Goal: Task Accomplishment & Management: Complete application form

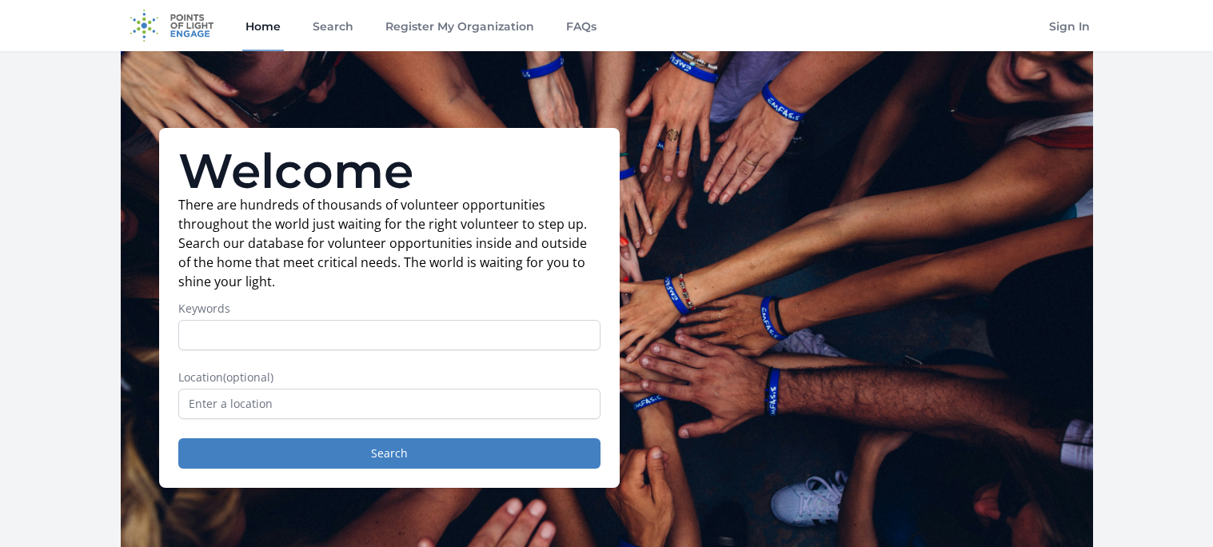
type input "d"
click at [261, 405] on input "text" at bounding box center [389, 404] width 422 height 30
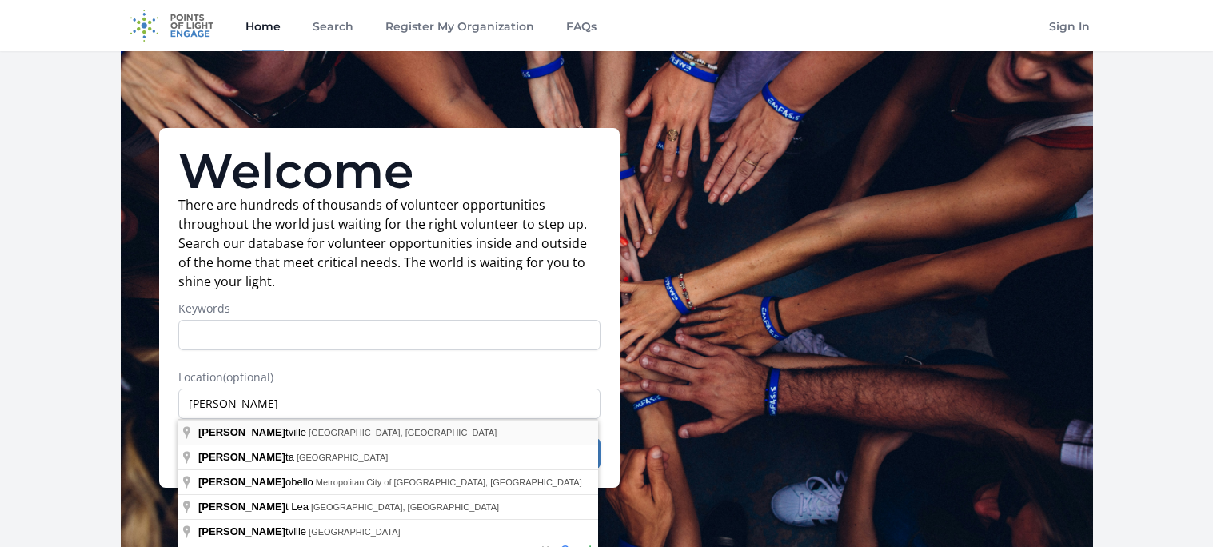
type input "[GEOGRAPHIC_DATA], [GEOGRAPHIC_DATA], [GEOGRAPHIC_DATA]"
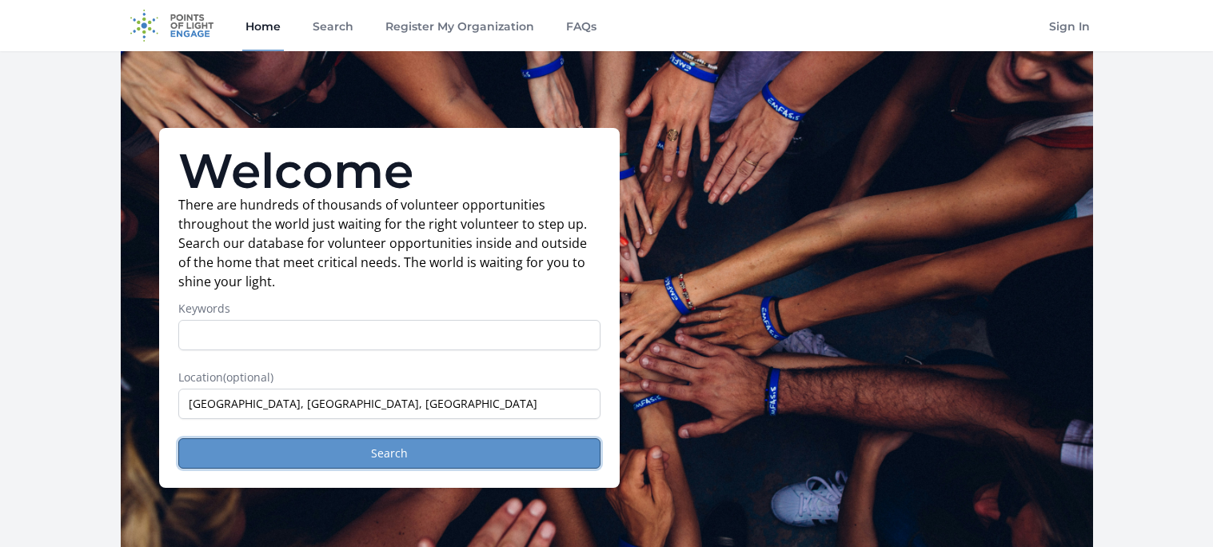
click at [353, 448] on button "Search" at bounding box center [389, 453] width 422 height 30
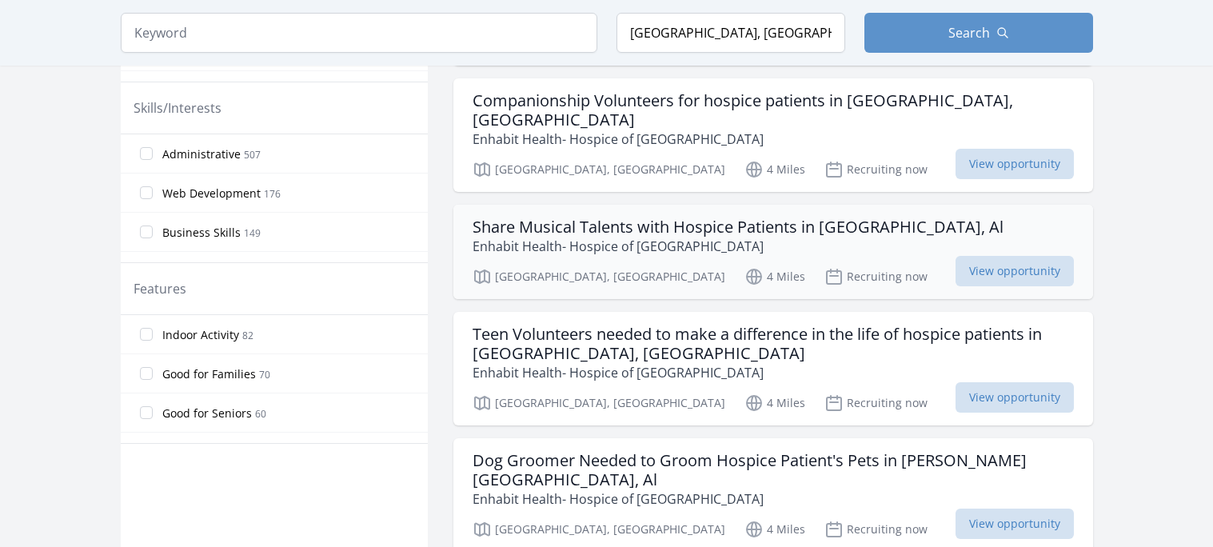
scroll to position [735, 0]
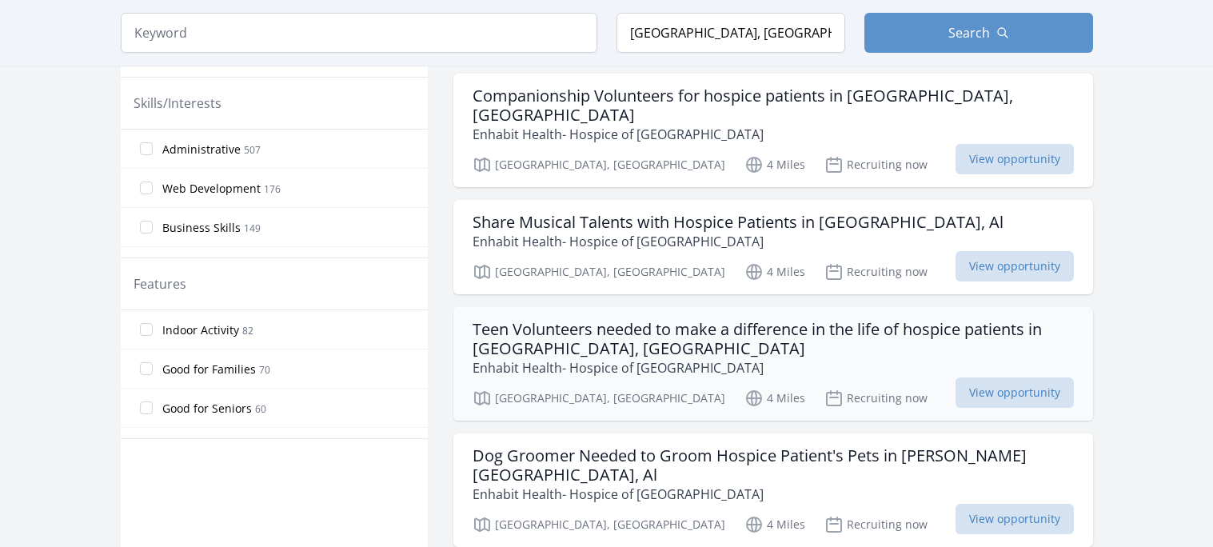
click at [594, 320] on h3 "Teen Volunteers needed to make a difference in the life of hospice patients in …" at bounding box center [773, 339] width 601 height 38
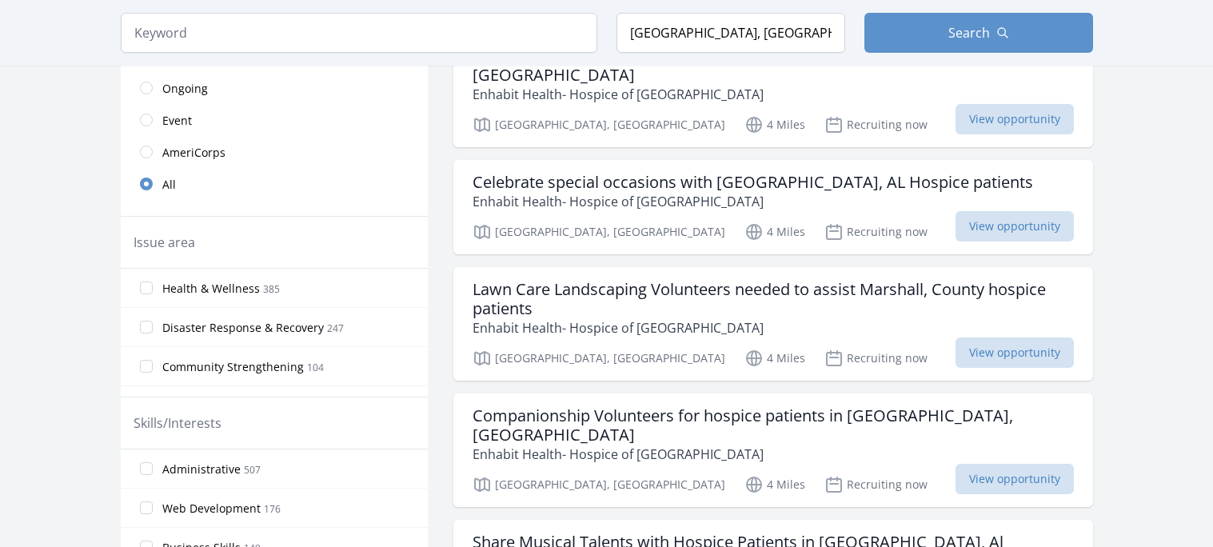
scroll to position [417, 0]
click at [148, 277] on label "Health & Wellness 385" at bounding box center [274, 286] width 307 height 32
click at [148, 280] on input "Health & Wellness 385" at bounding box center [146, 286] width 13 height 13
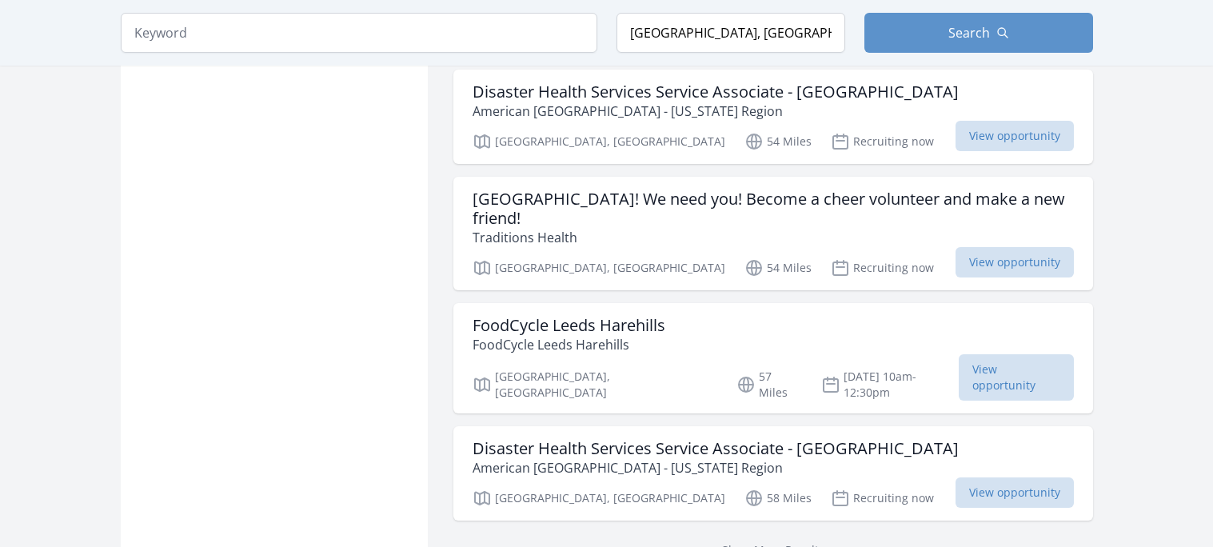
scroll to position [1921, 0]
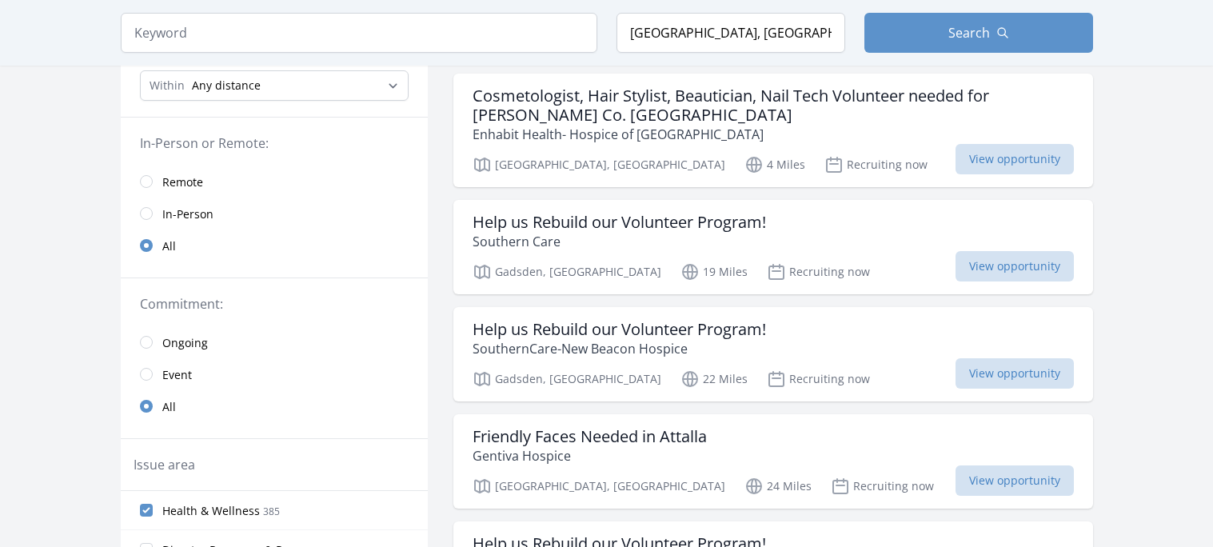
scroll to position [166, 0]
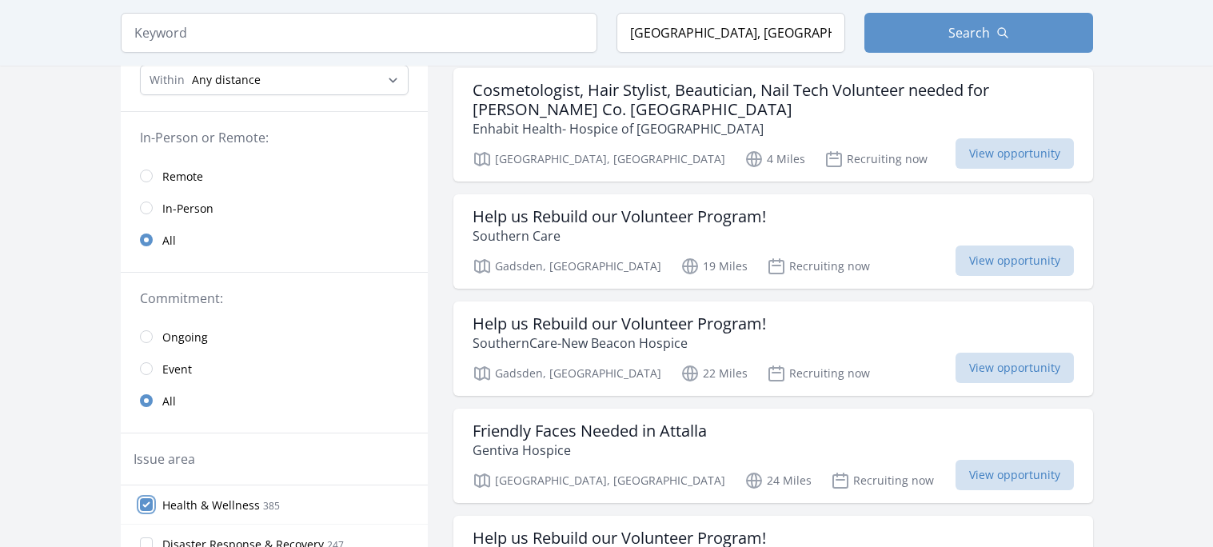
click at [141, 509] on input "Health & Wellness 385" at bounding box center [146, 504] width 13 height 13
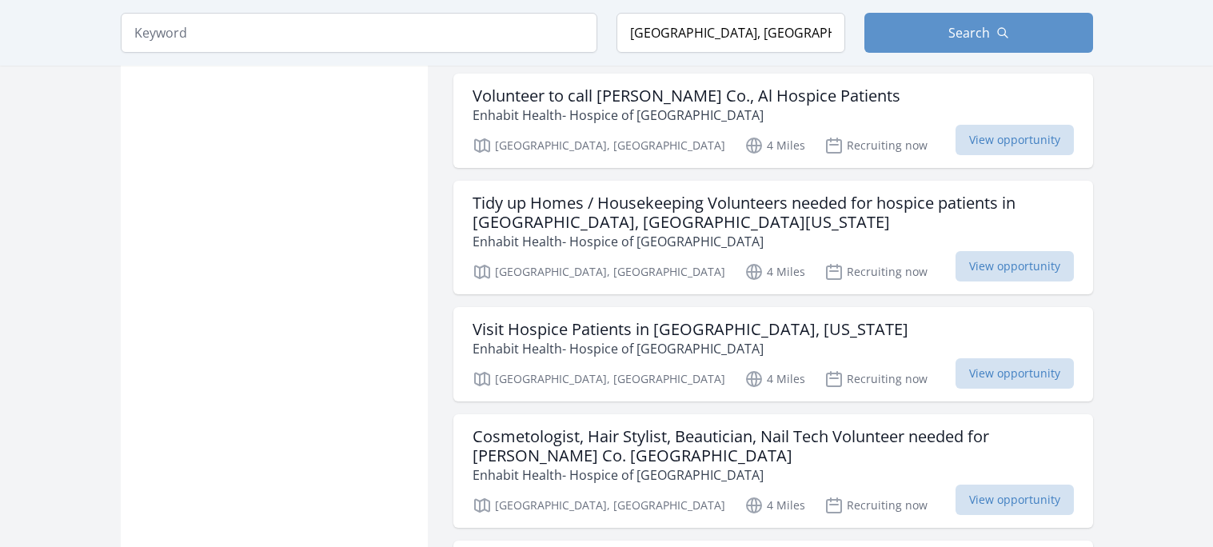
scroll to position [1352, 0]
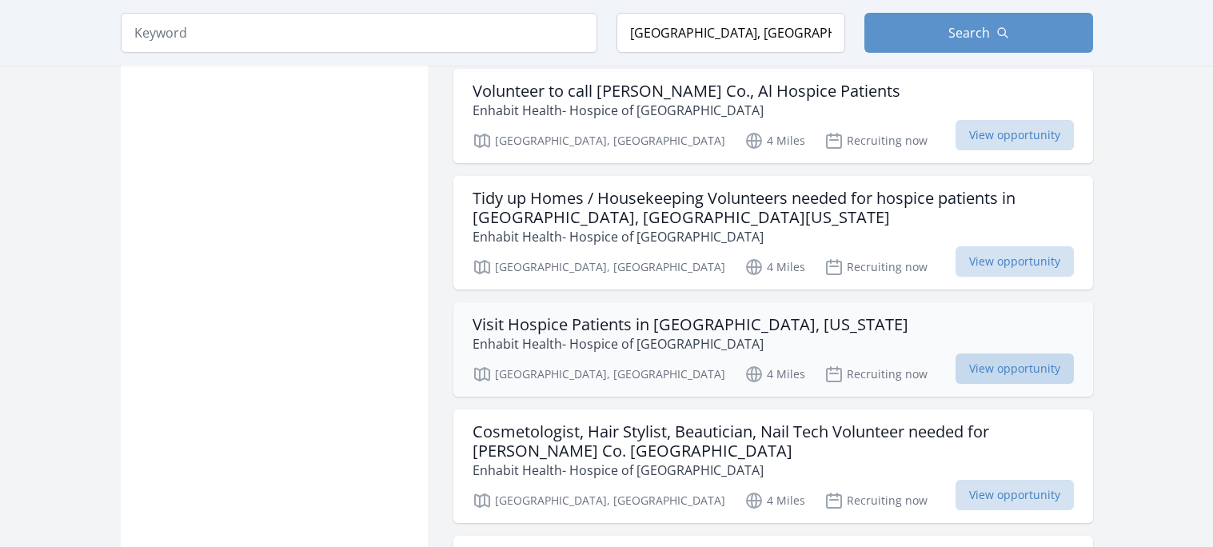
click at [981, 353] on span "View opportunity" at bounding box center [1015, 368] width 118 height 30
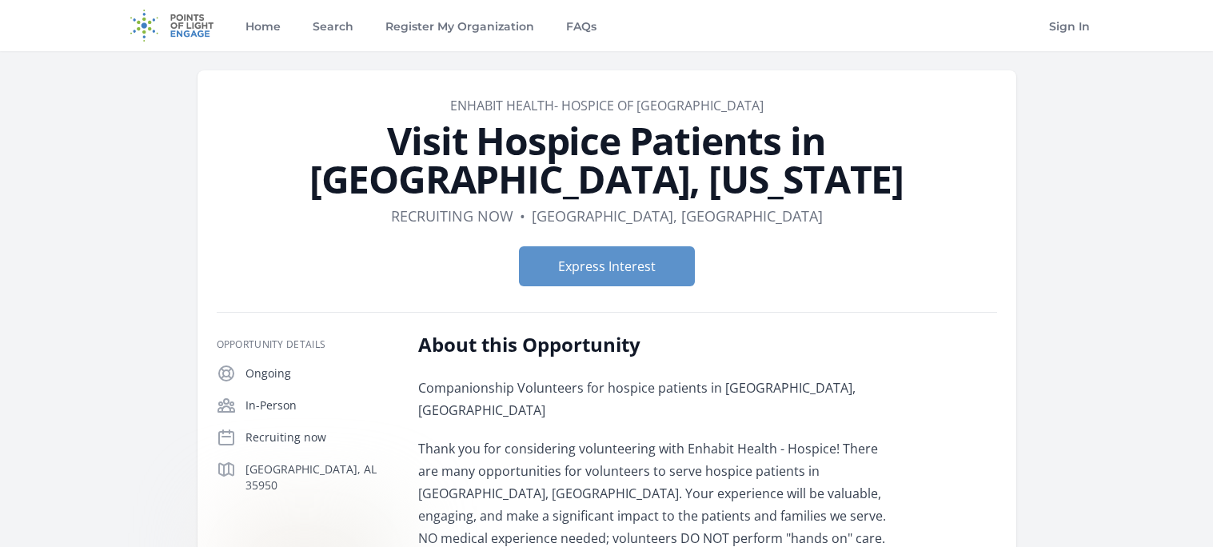
scroll to position [1, 0]
click at [616, 281] on button "Express Interest" at bounding box center [607, 265] width 176 height 40
